Goal: Share content: Share content

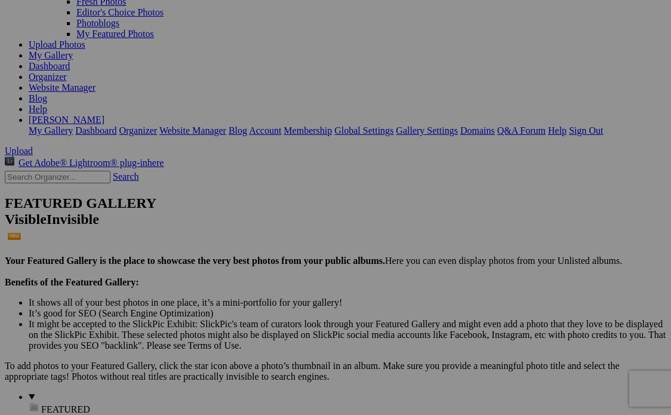
scroll to position [120, 0]
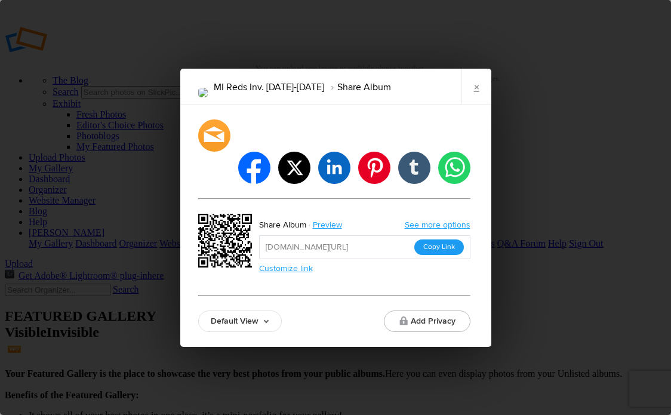
click at [447, 240] on button "Copy Link" at bounding box center [440, 248] width 50 height 16
click at [474, 99] on link "×" at bounding box center [477, 87] width 30 height 36
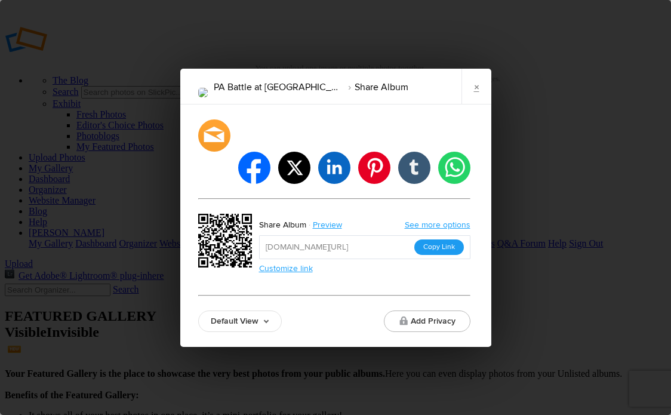
click at [432, 240] on button "Copy Link" at bounding box center [440, 248] width 50 height 16
click at [479, 94] on link "×" at bounding box center [477, 87] width 30 height 36
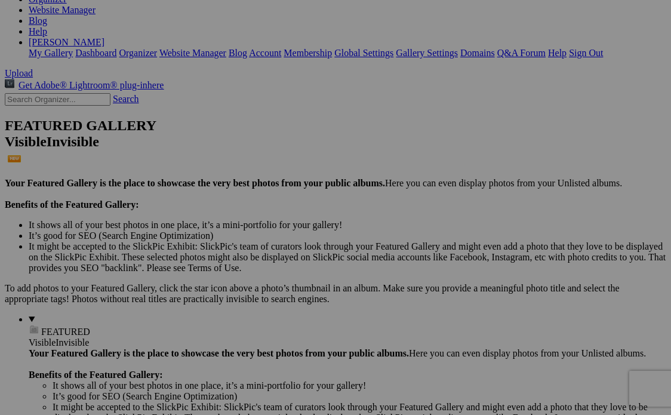
scroll to position [223, 0]
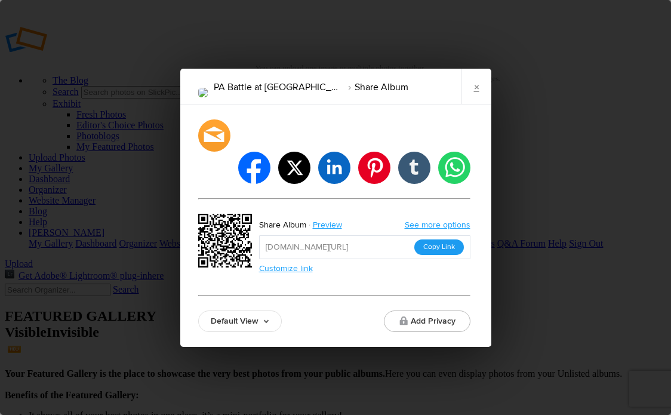
click at [452, 240] on button "Copy Link" at bounding box center [440, 248] width 50 height 16
